Goal: Information Seeking & Learning: Learn about a topic

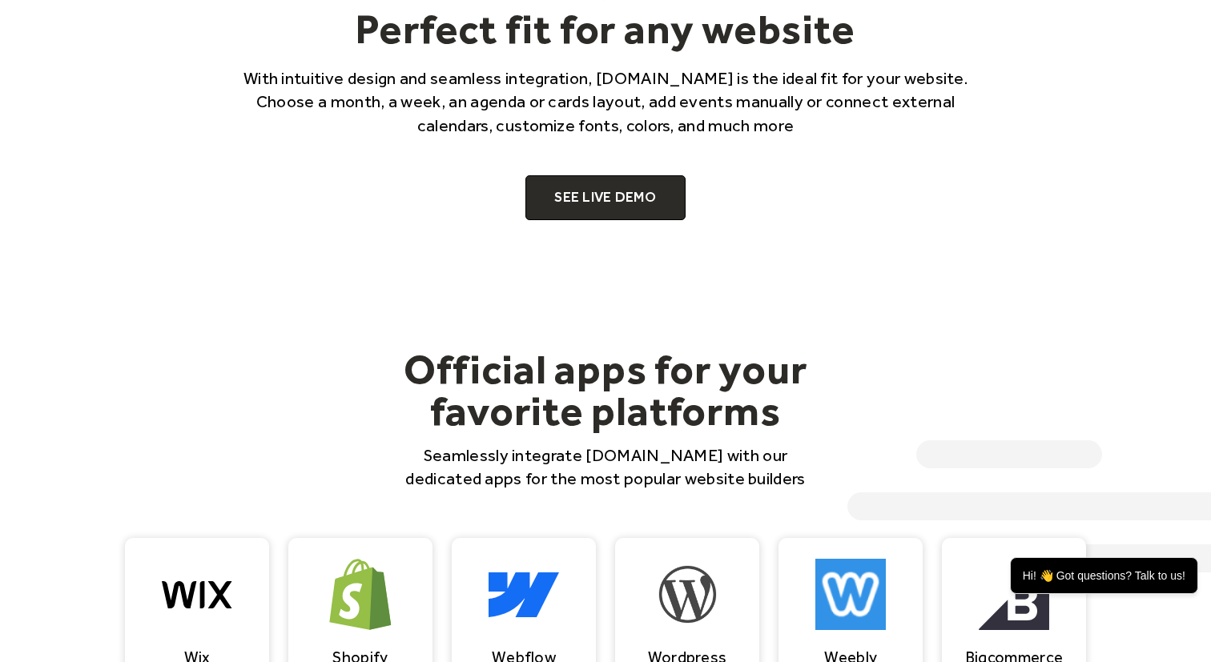
scroll to position [1117, 0]
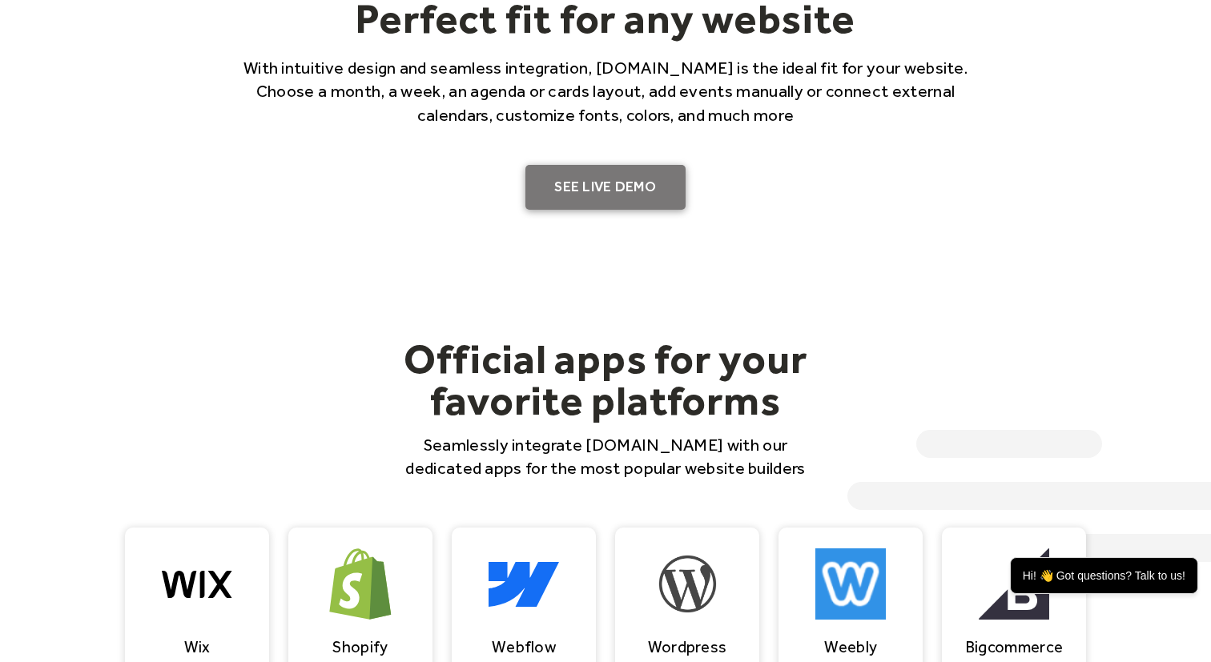
click at [611, 180] on link "SEE LIVE DEMO" at bounding box center [605, 187] width 160 height 45
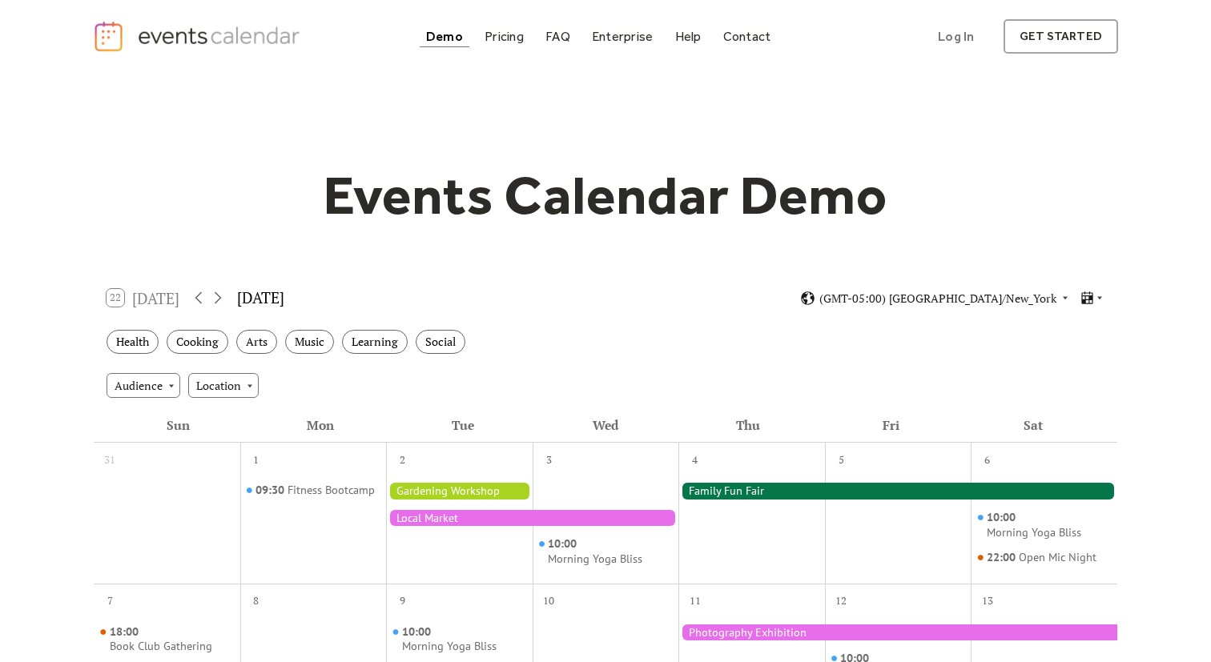
click at [450, 38] on div "Demo" at bounding box center [444, 36] width 37 height 9
click at [505, 304] on div "22 Today September 2025 (GMT-05:00) America/New_York" at bounding box center [606, 298] width 1024 height 42
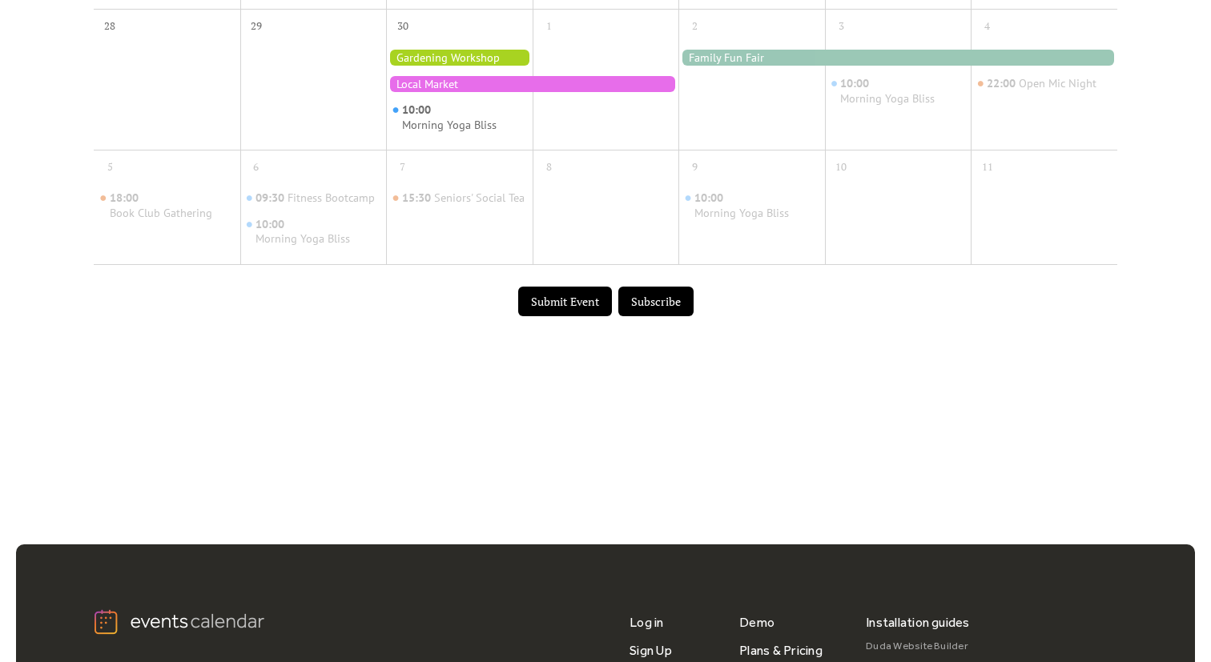
scroll to position [820, 0]
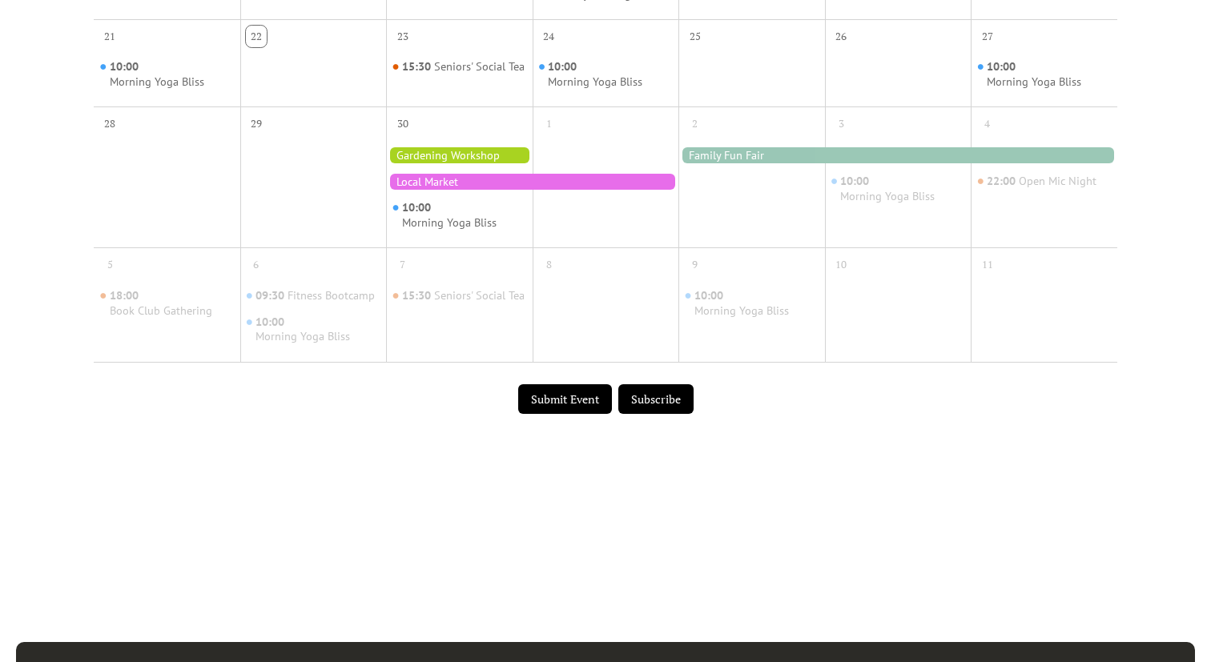
click at [540, 190] on div at bounding box center [532, 182] width 292 height 16
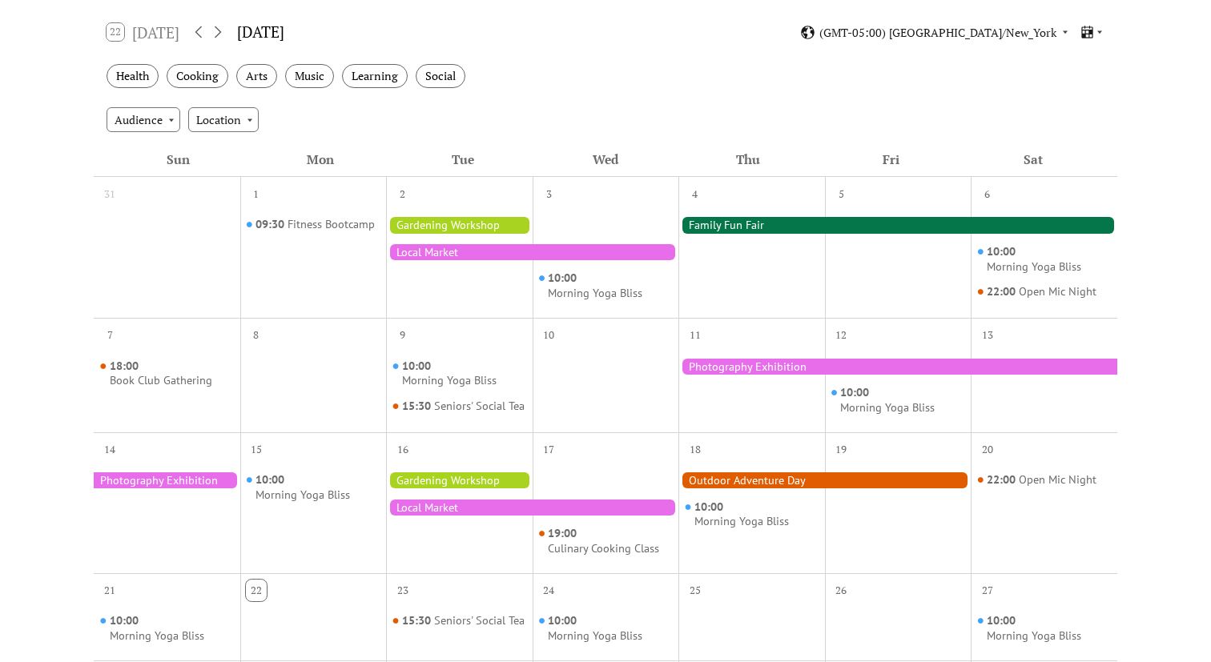
scroll to position [0, 0]
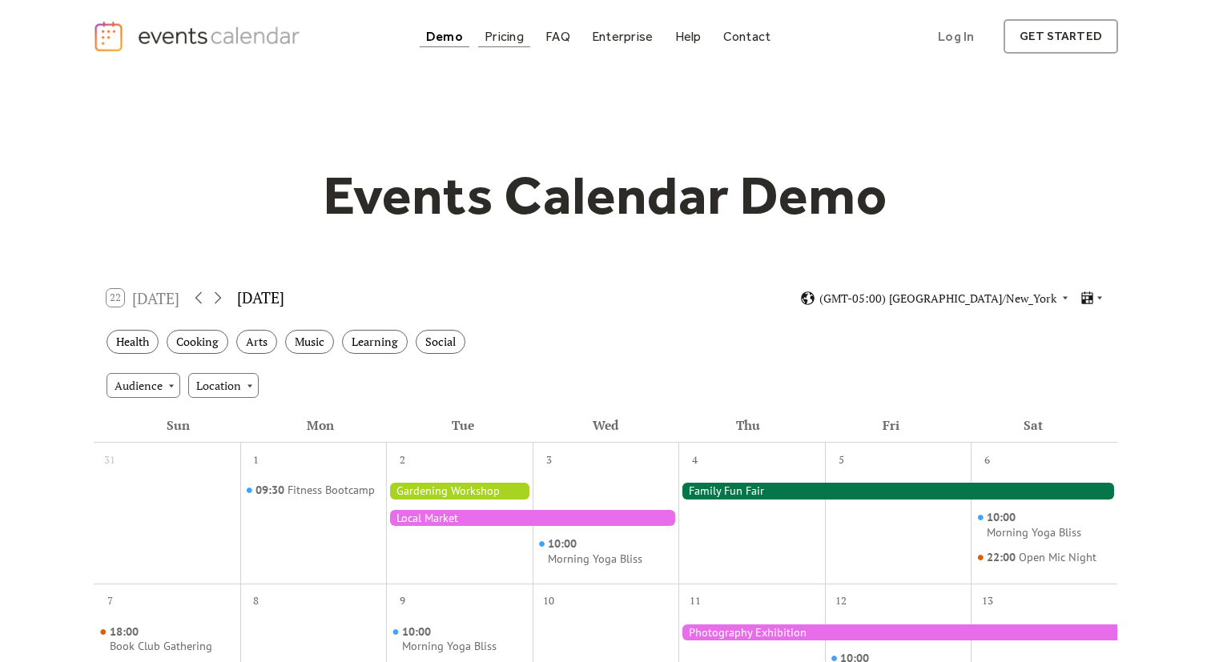
click at [513, 41] on div "Pricing" at bounding box center [504, 36] width 39 height 9
